Goal: Task Accomplishment & Management: Manage account settings

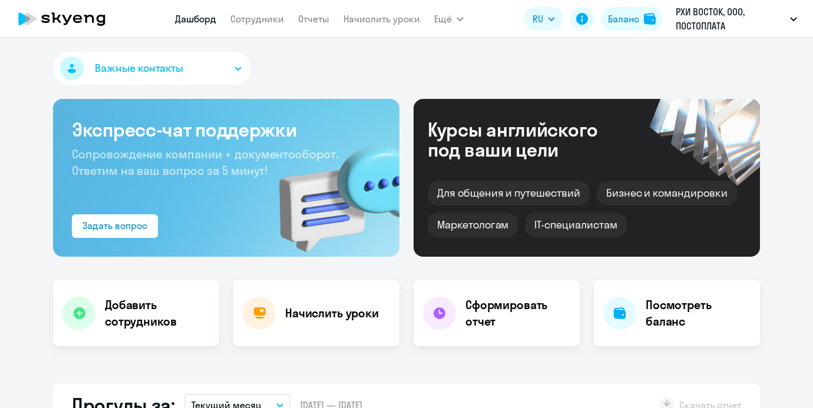
select select "30"
click at [279, 27] on nav "Дашборд Сотрудники Отчеты Начислить уроки" at bounding box center [297, 19] width 245 height 24
click at [278, 27] on nav "Дашборд Сотрудники Отчеты Начислить уроки" at bounding box center [297, 19] width 245 height 24
click at [278, 24] on link "Сотрудники" at bounding box center [257, 19] width 54 height 12
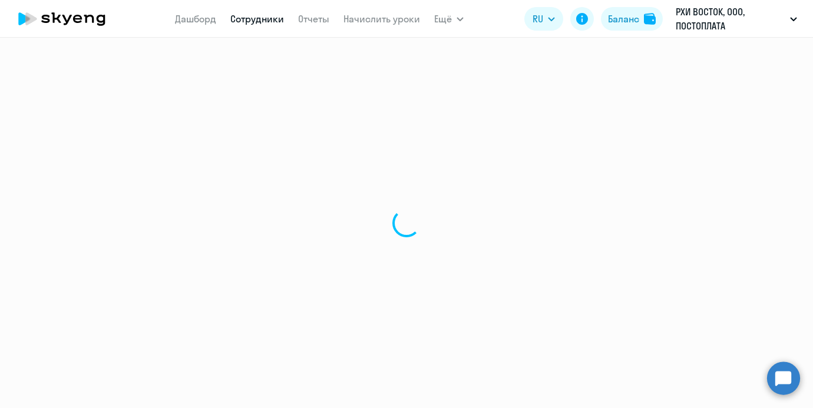
select select "30"
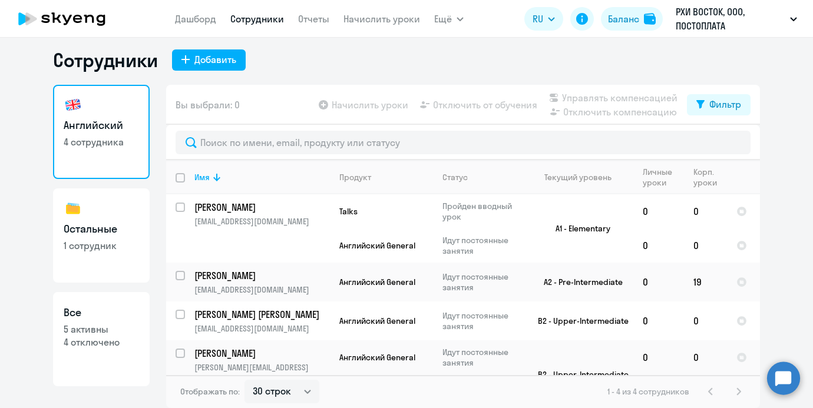
click at [183, 178] on input "deselect all" at bounding box center [188, 185] width 24 height 24
checkbox input "true"
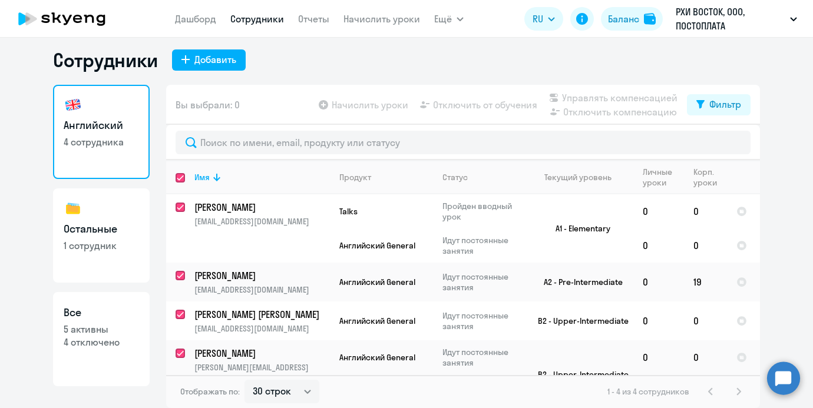
checkbox input "true"
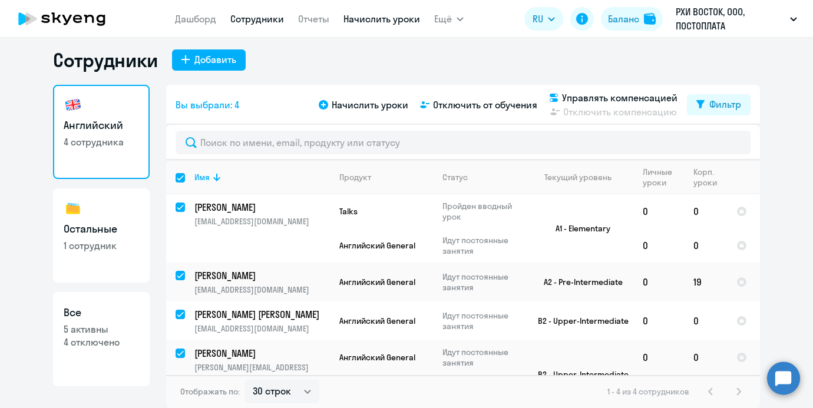
click at [385, 22] on link "Начислить уроки" at bounding box center [381, 19] width 77 height 12
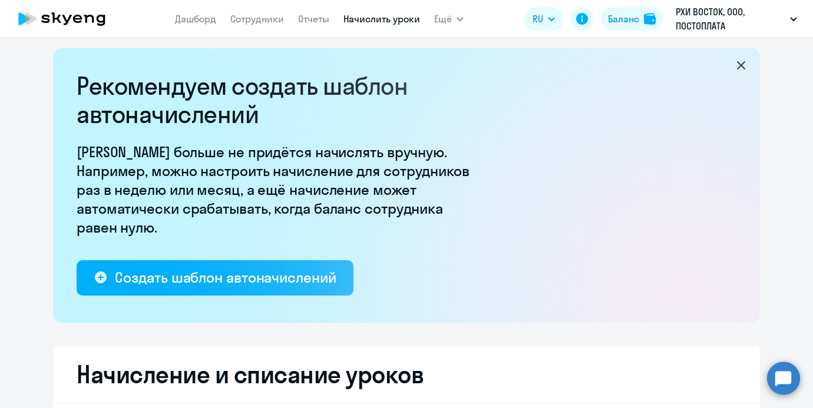
select select "10"
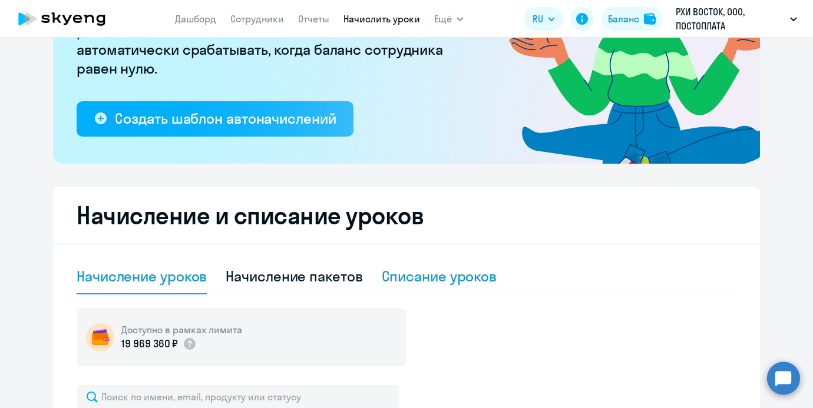
click at [431, 278] on div "Списание уроков" at bounding box center [439, 276] width 115 height 19
select select "10"
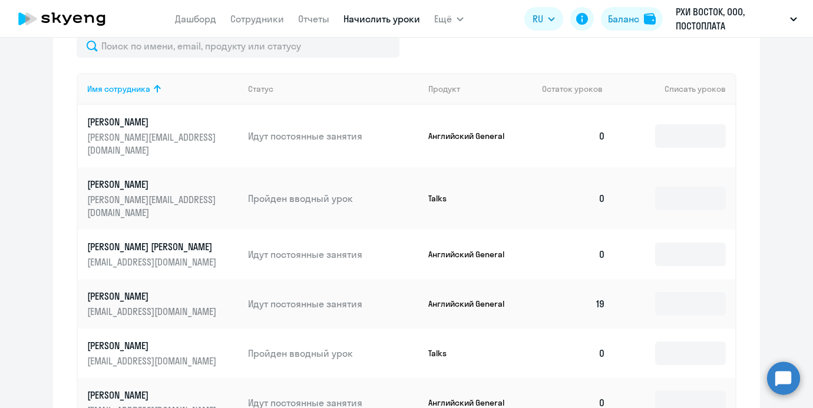
scroll to position [480, 0]
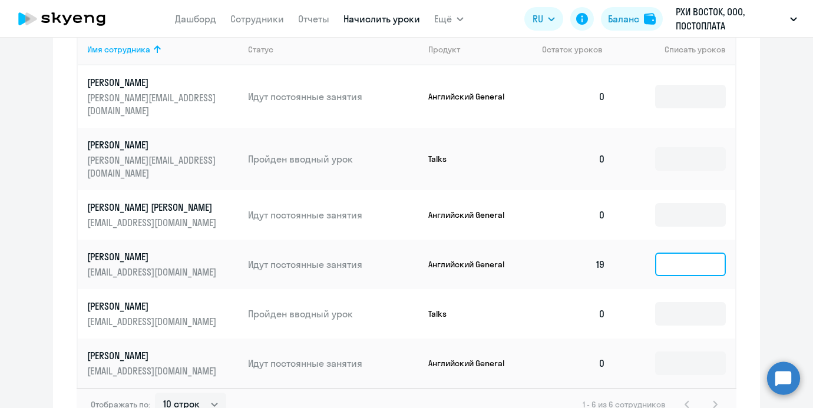
click at [671, 253] on input at bounding box center [690, 265] width 71 height 24
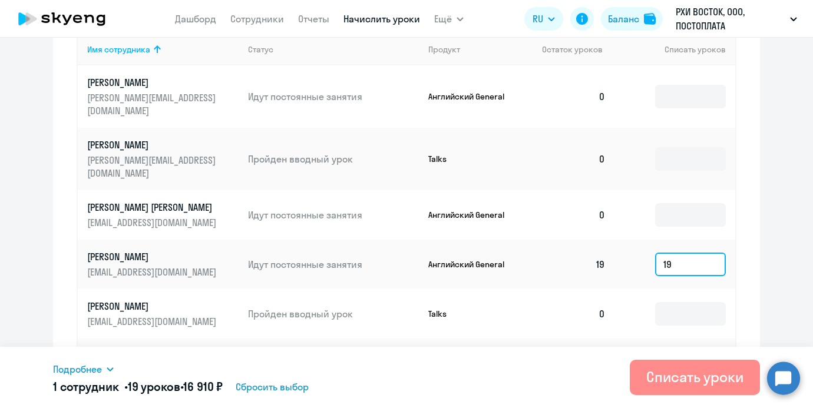
type input "19"
click at [663, 379] on div "Списать уроки" at bounding box center [694, 377] width 97 height 19
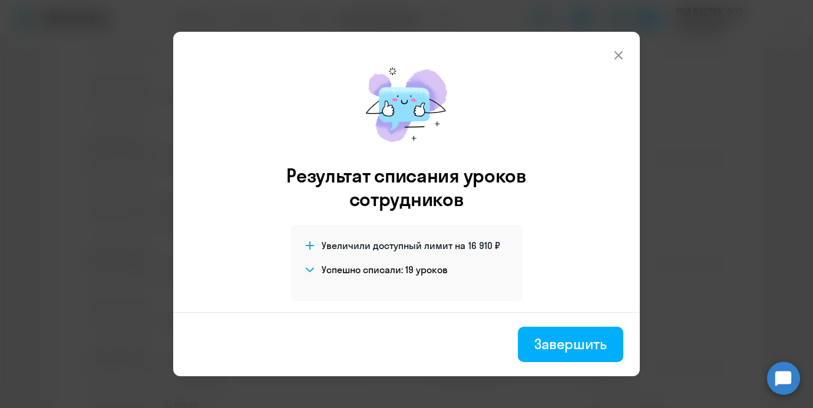
scroll to position [3, 0]
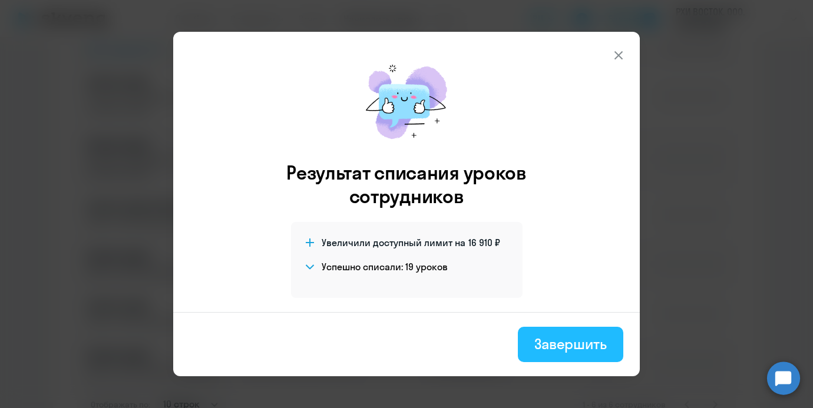
click at [577, 345] on div "Завершить" at bounding box center [570, 344] width 72 height 19
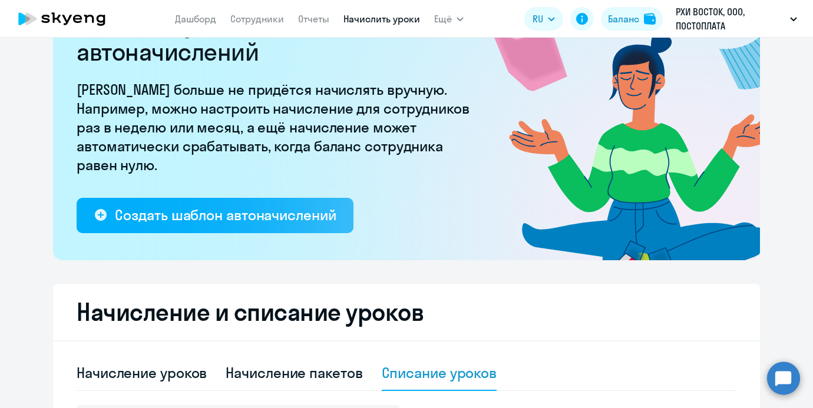
scroll to position [0, 0]
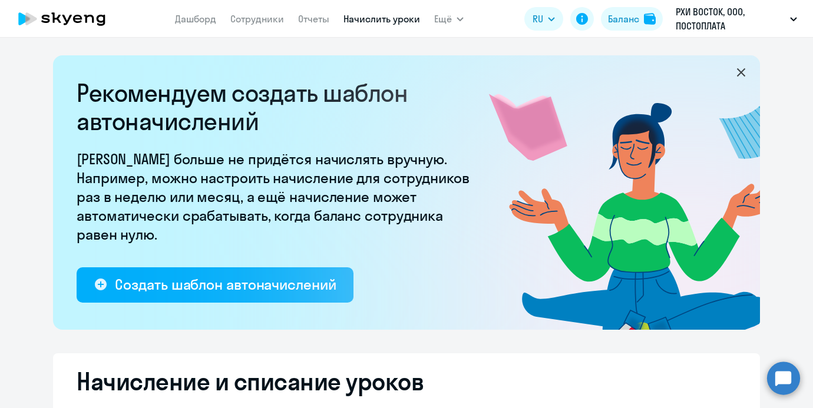
click at [268, 34] on app-header "Дашборд Сотрудники Отчеты Начислить уроки Ещё Дашборд Сотрудники Отчеты Начисли…" at bounding box center [406, 19] width 813 height 38
click at [267, 20] on link "Сотрудники" at bounding box center [257, 19] width 54 height 12
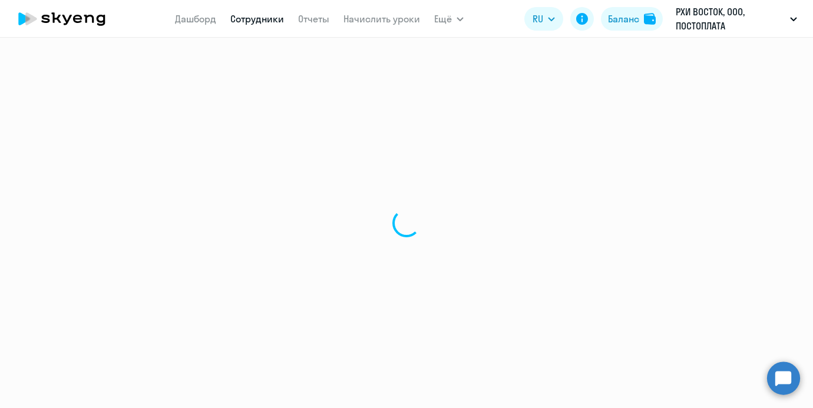
select select "30"
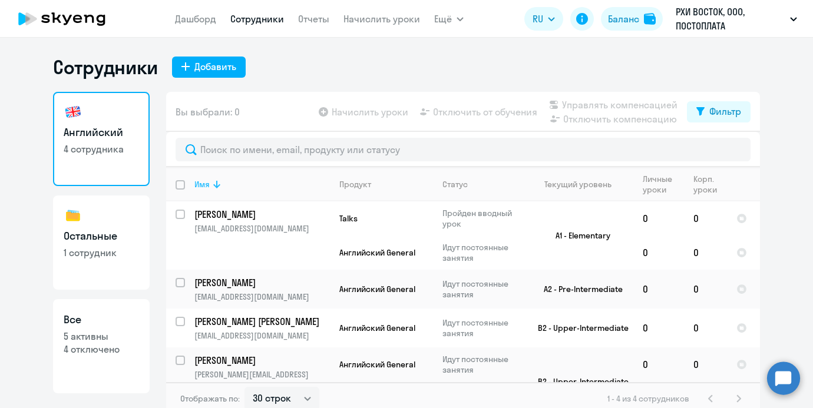
scroll to position [31, 0]
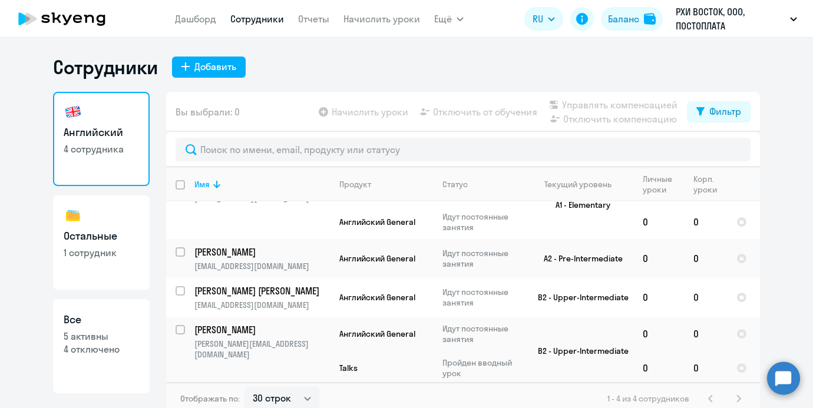
click at [113, 237] on h3 "Остальные" at bounding box center [101, 236] width 75 height 15
select select "30"
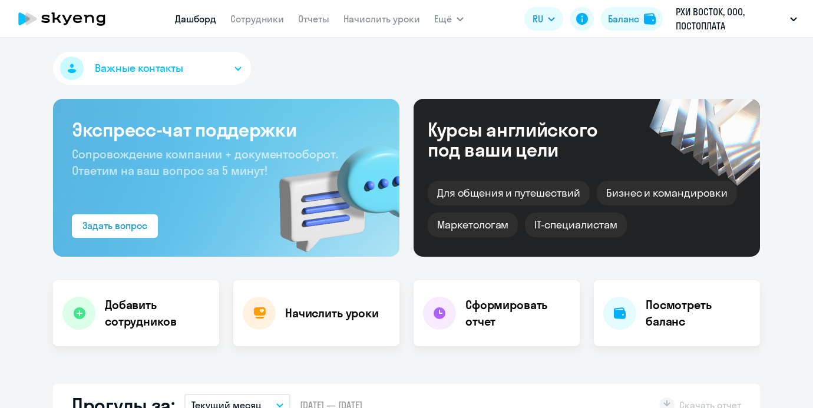
click at [265, 28] on nav "[PERSON_NAME] Отчеты Начислить уроки" at bounding box center [297, 19] width 245 height 24
click at [263, 24] on link "Сотрудники" at bounding box center [257, 19] width 54 height 12
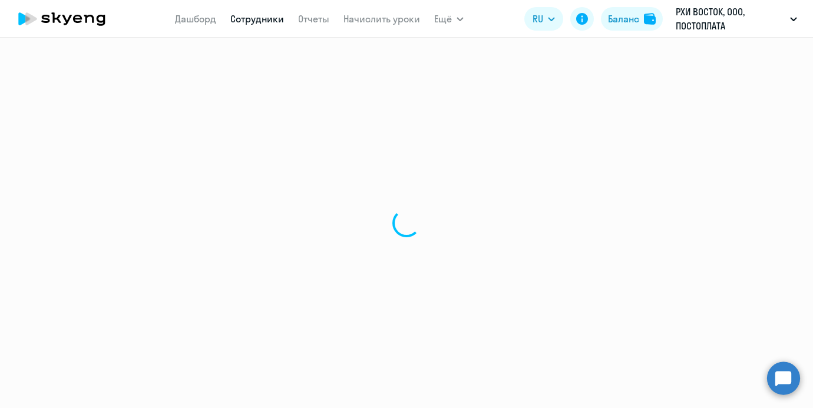
select select "30"
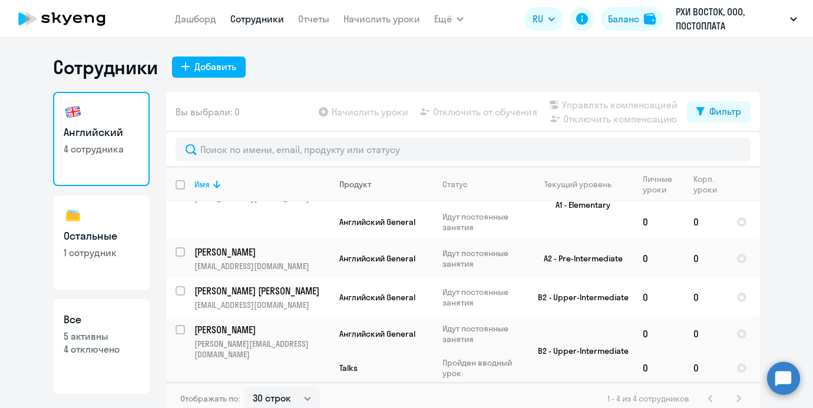
scroll to position [7, 0]
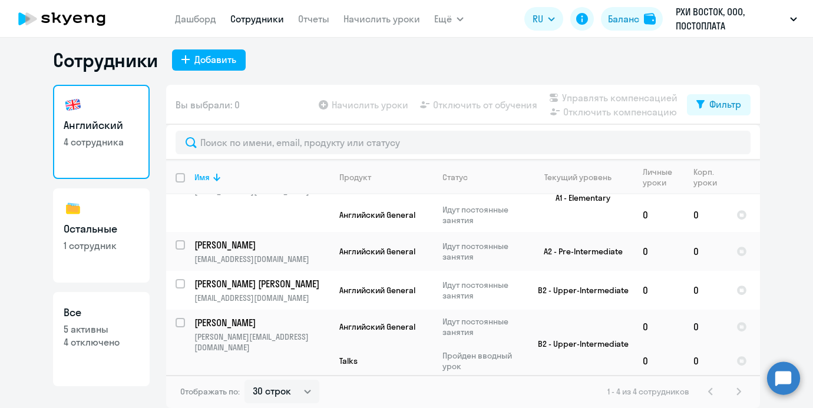
click at [125, 206] on link "Остальные 1 сотрудник" at bounding box center [101, 235] width 97 height 94
select select "30"
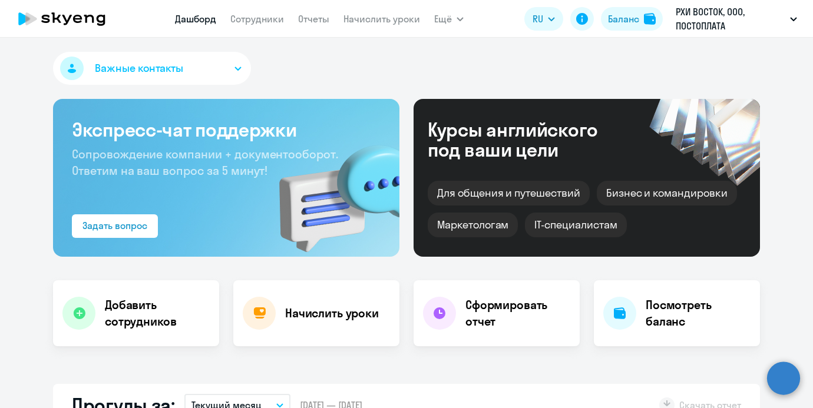
select select "30"
click at [259, 21] on link "Сотрудники" at bounding box center [257, 19] width 54 height 12
select select "30"
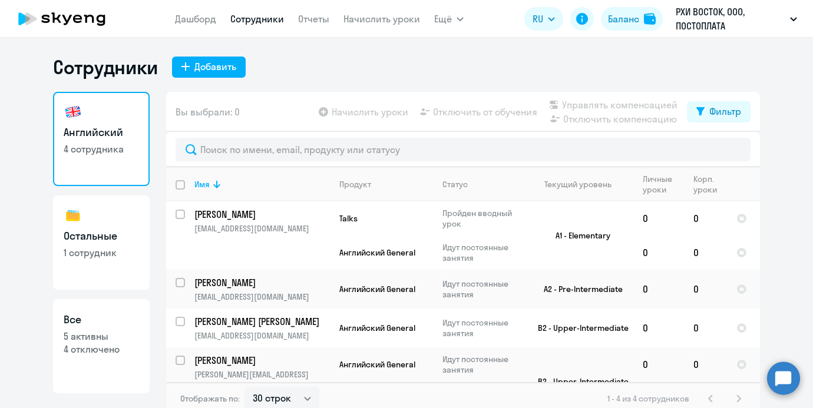
scroll to position [7, 0]
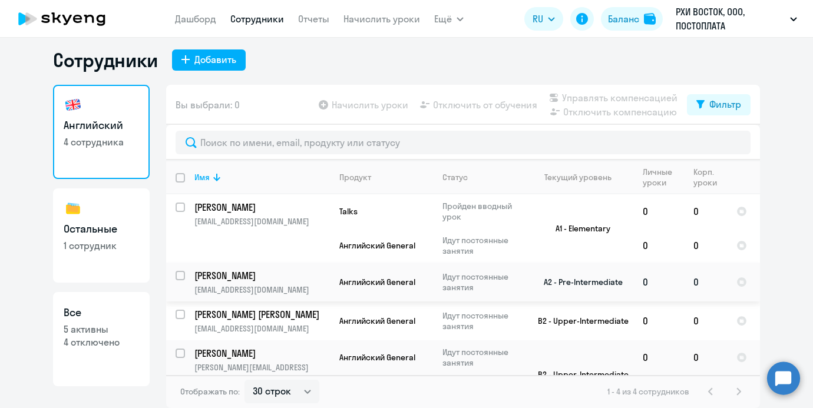
click at [295, 296] on td "[PERSON_NAME] [EMAIL_ADDRESS][DOMAIN_NAME]" at bounding box center [257, 282] width 145 height 39
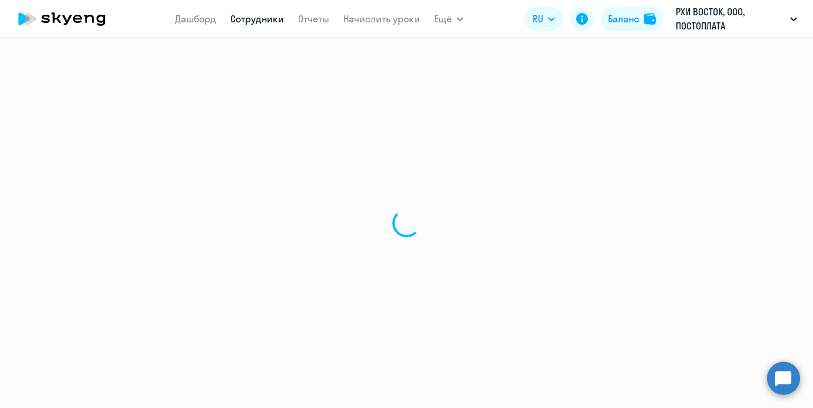
select select "english"
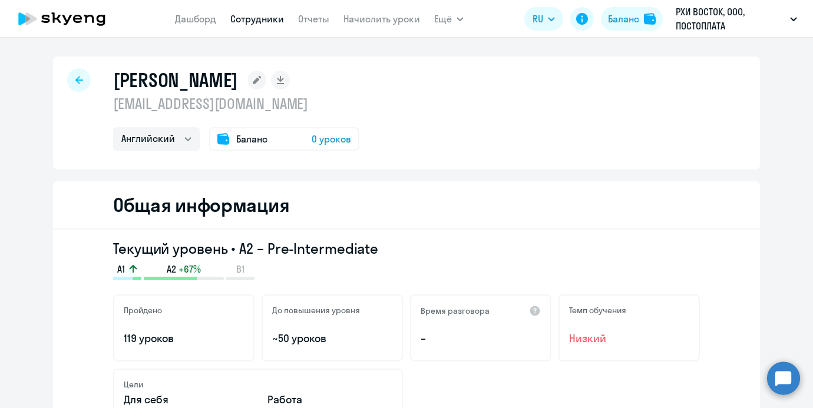
click at [228, 101] on p "[EMAIL_ADDRESS][DOMAIN_NAME]" at bounding box center [236, 103] width 246 height 19
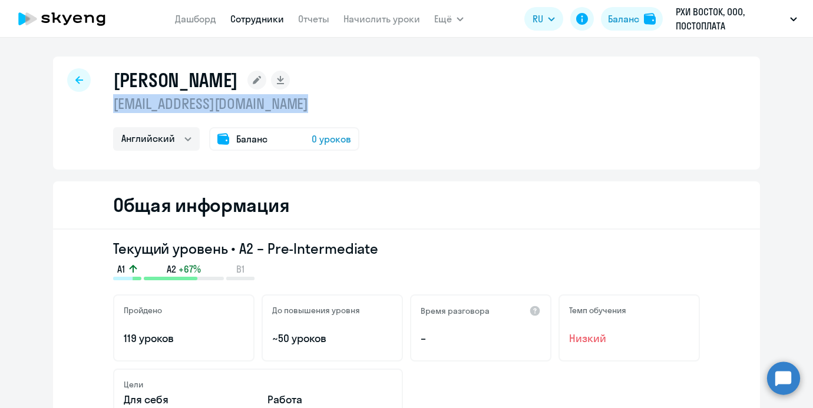
copy p "[EMAIL_ADDRESS][DOMAIN_NAME]"
